Goal: Task Accomplishment & Management: Manage account settings

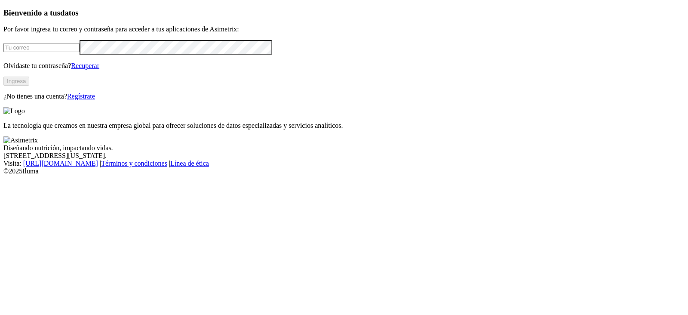
type input "[PERSON_NAME][EMAIL_ADDRESS][PERSON_NAME][DOMAIN_NAME]"
click at [29, 86] on button "Ingresa" at bounding box center [16, 81] width 26 height 9
